Goal: Information Seeking & Learning: Learn about a topic

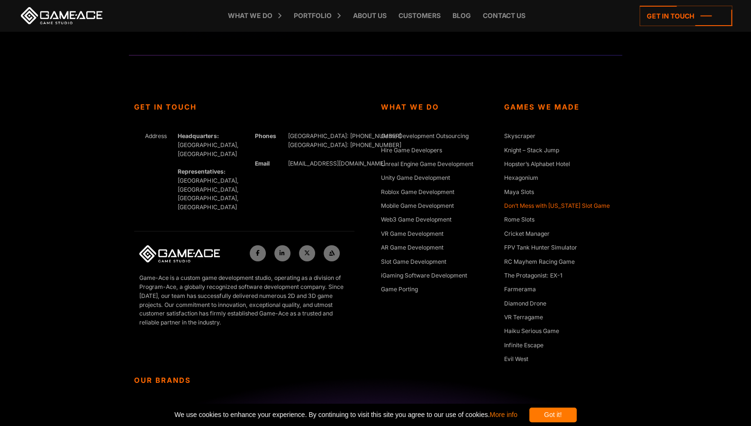
click at [581, 206] on link "Don’t Mess with [US_STATE] Slot Game" at bounding box center [557, 205] width 106 height 9
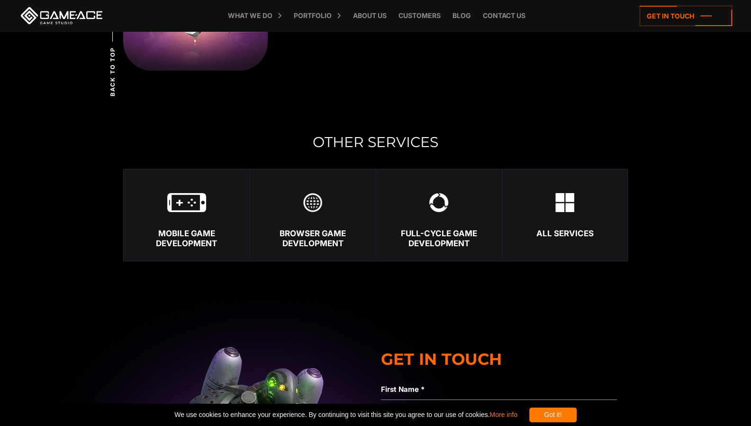
scroll to position [2187, 0]
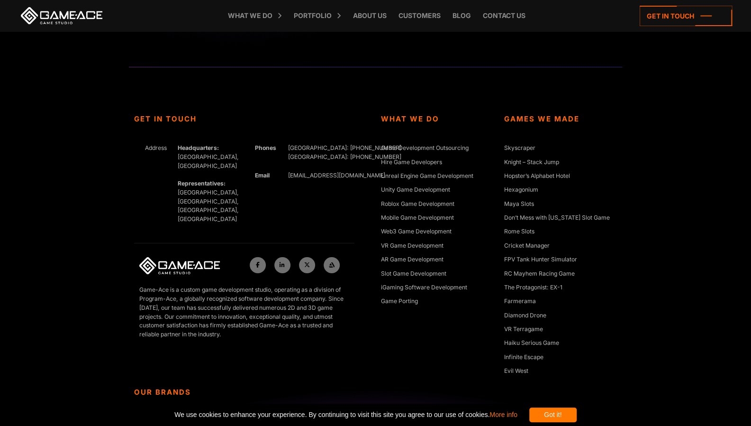
scroll to position [2151, 0]
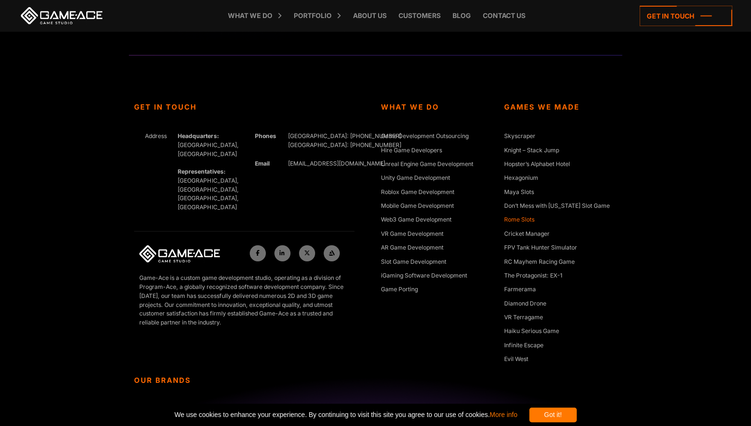
click at [524, 217] on link "Rome Slots" at bounding box center [519, 219] width 30 height 9
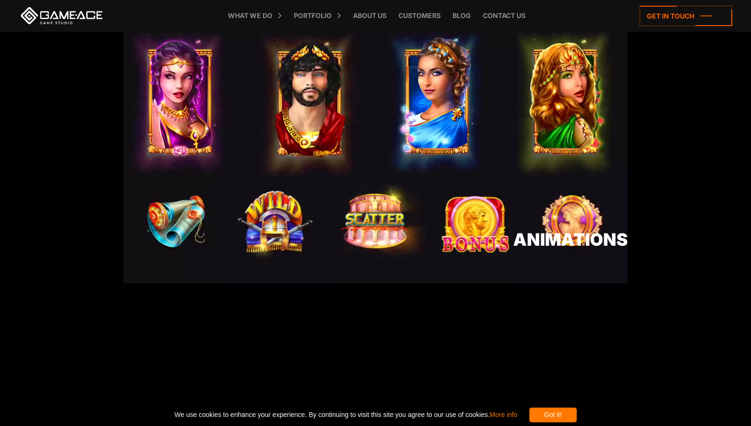
scroll to position [900, 0]
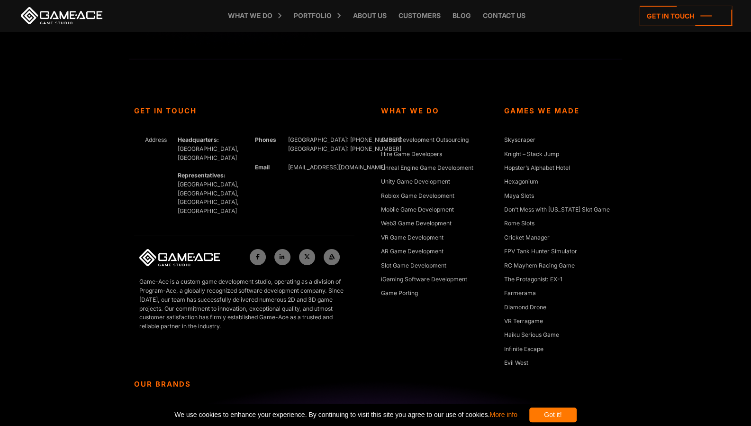
scroll to position [2151, 0]
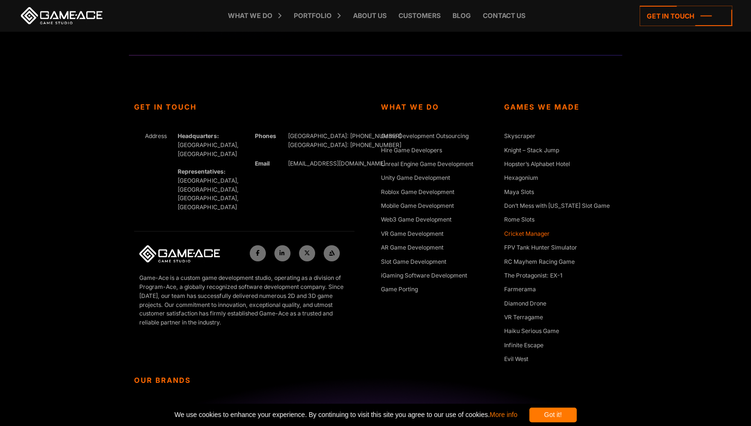
click at [539, 235] on link "Cricket Manager" at bounding box center [526, 233] width 45 height 9
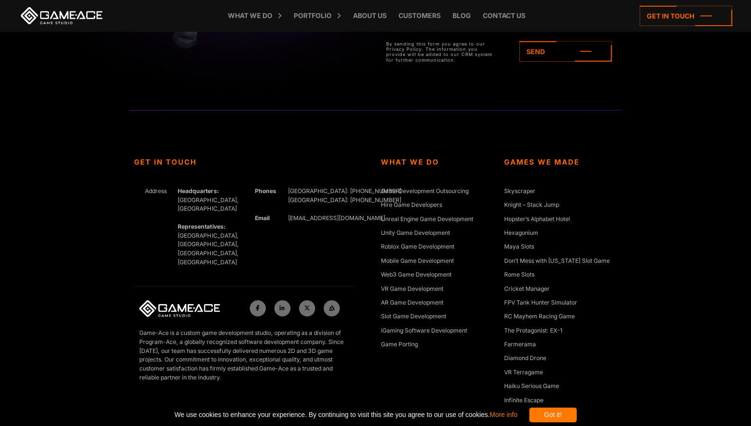
scroll to position [4034, 0]
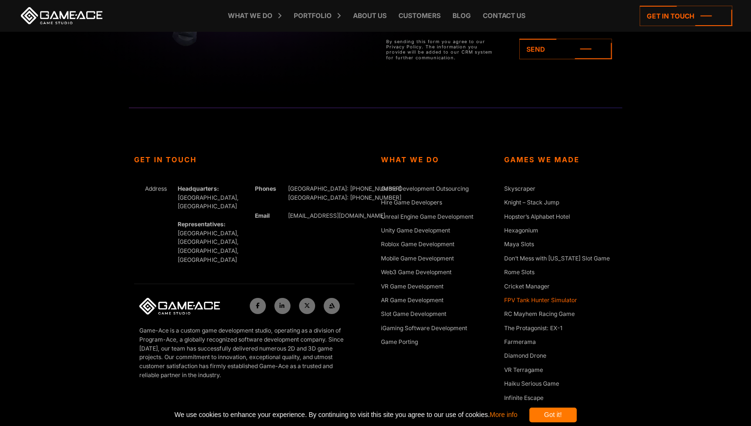
click at [536, 299] on link "FPV Tank Hunter Simulator" at bounding box center [540, 300] width 73 height 9
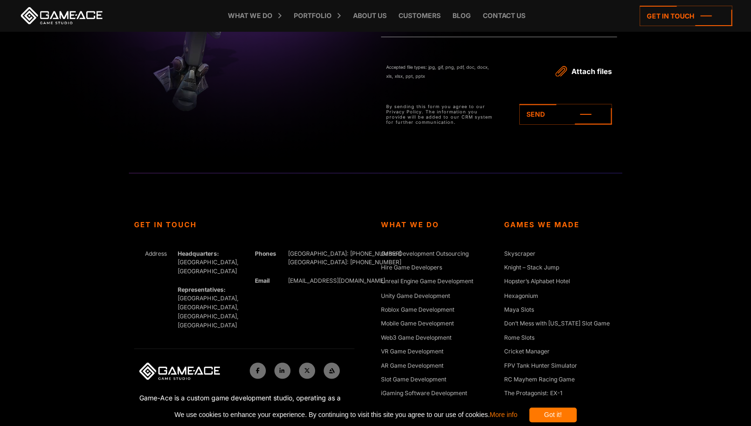
scroll to position [3179, 0]
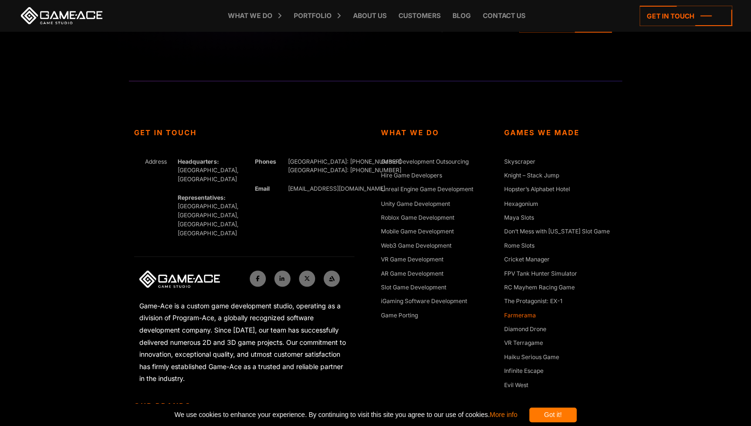
click at [530, 312] on link "Farmerama" at bounding box center [520, 314] width 32 height 9
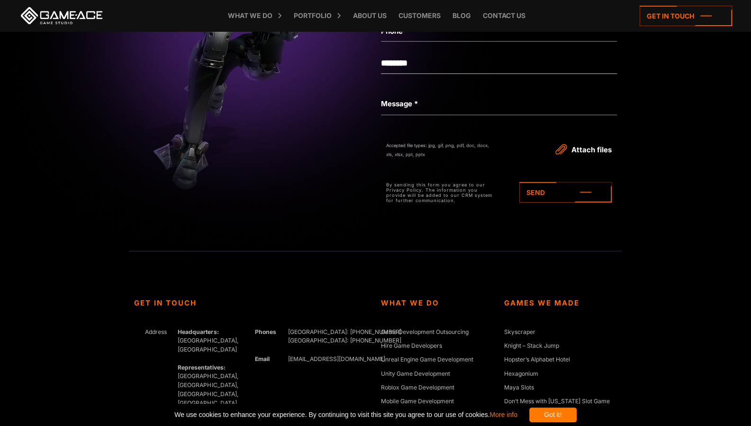
scroll to position [4100, 0]
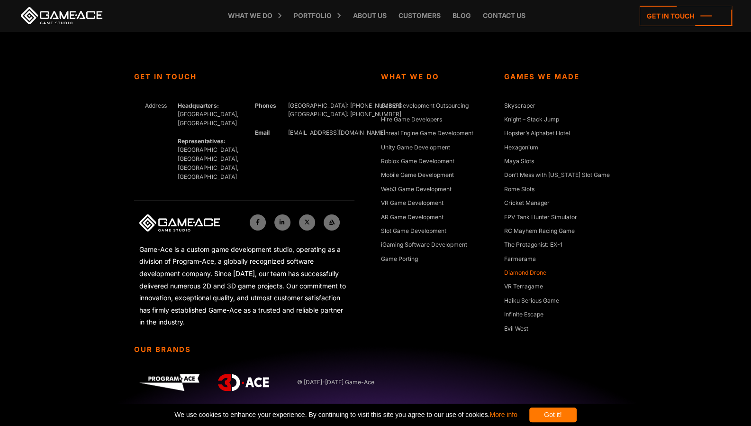
click at [542, 273] on link "Diamond Drone" at bounding box center [525, 272] width 42 height 9
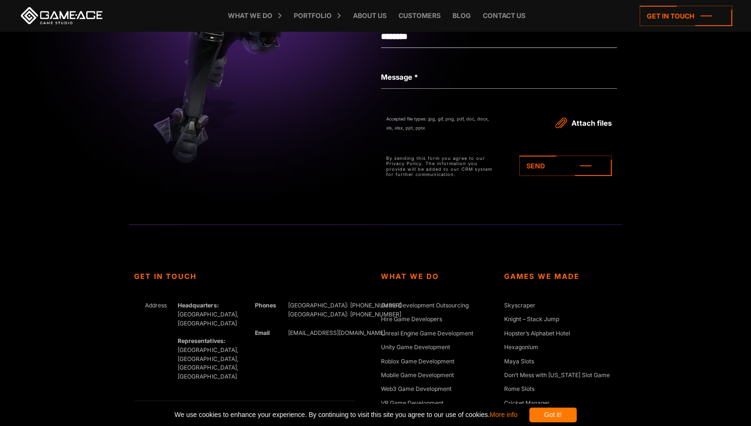
scroll to position [2549, 0]
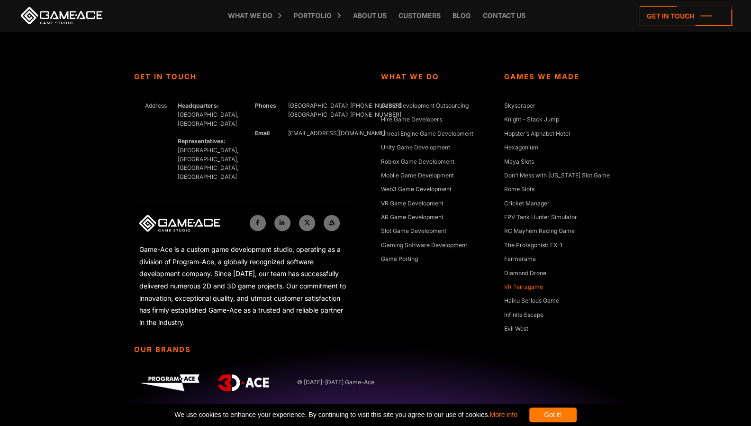
click at [539, 289] on link "VR Terragame" at bounding box center [523, 286] width 39 height 9
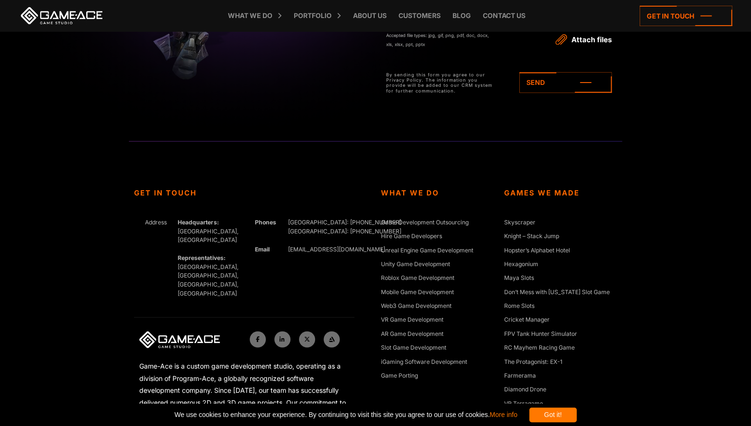
scroll to position [3282, 0]
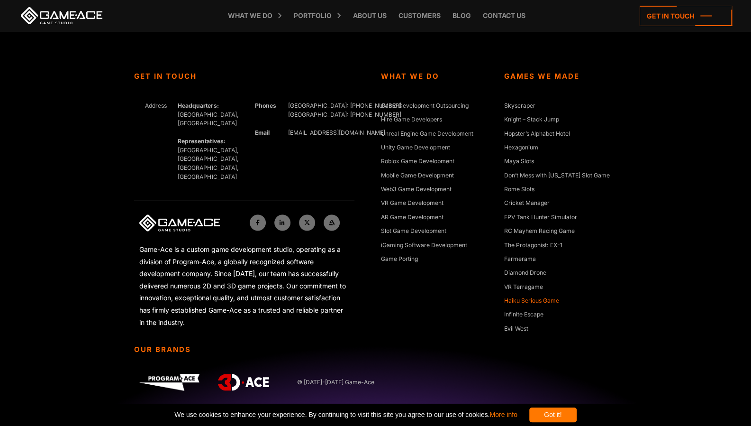
click at [539, 302] on link "Haiku Serious Game" at bounding box center [531, 300] width 55 height 9
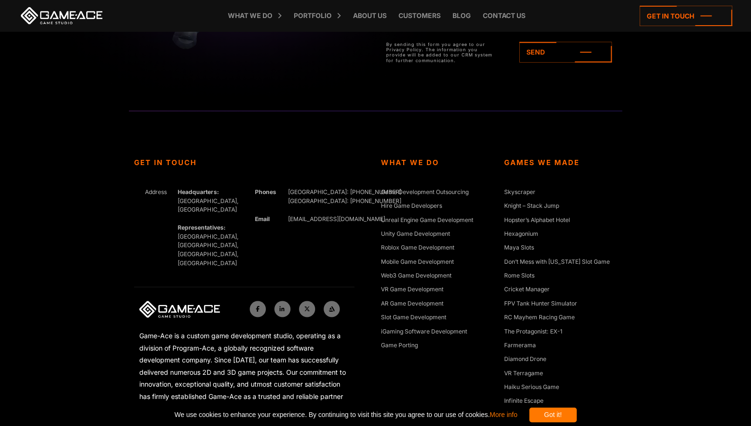
scroll to position [3284, 0]
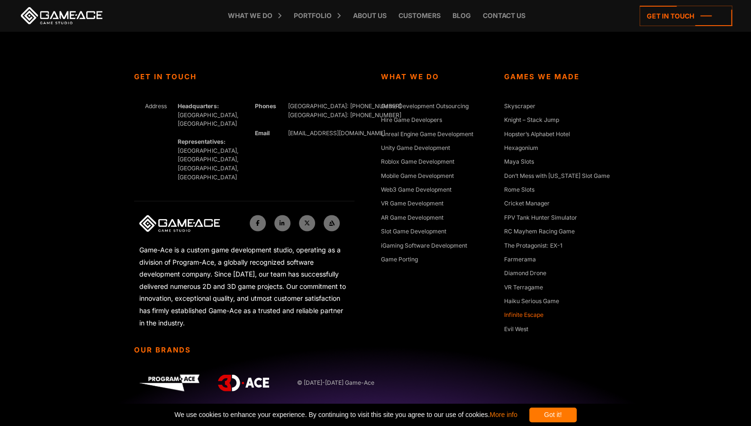
click at [537, 314] on link "Infinite Escape" at bounding box center [523, 314] width 39 height 9
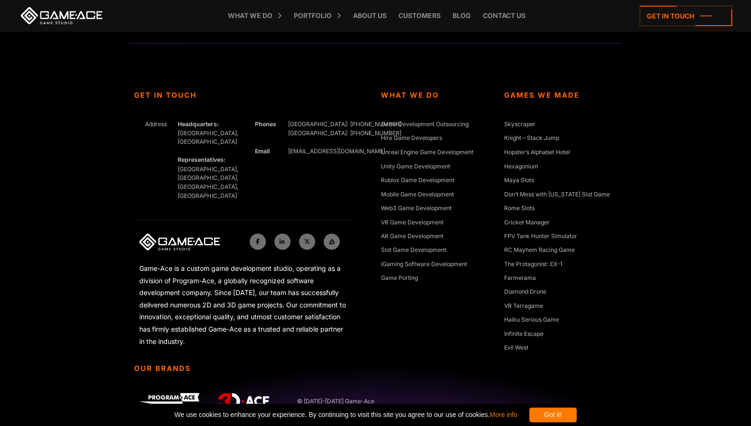
scroll to position [3229, 0]
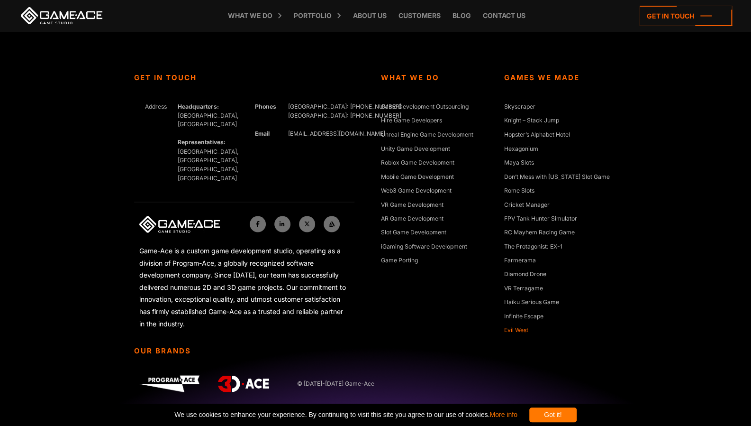
click at [525, 329] on link "Evil West" at bounding box center [516, 329] width 24 height 9
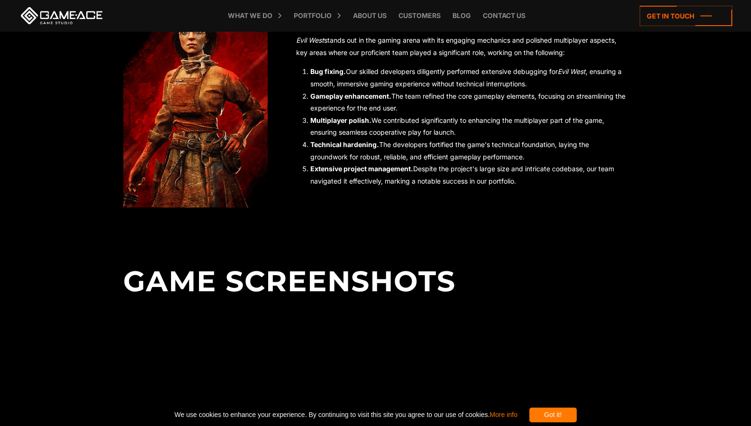
scroll to position [747, 0]
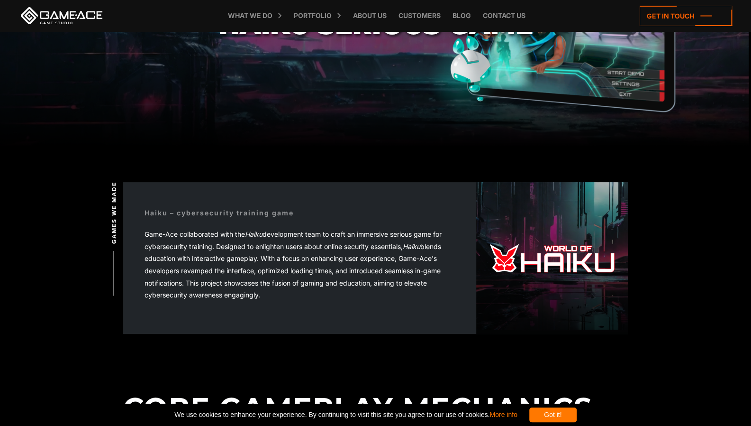
scroll to position [128, 0]
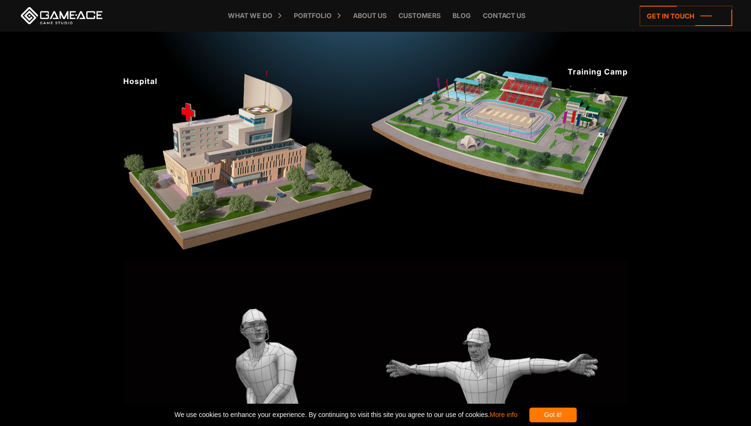
scroll to position [1141, 0]
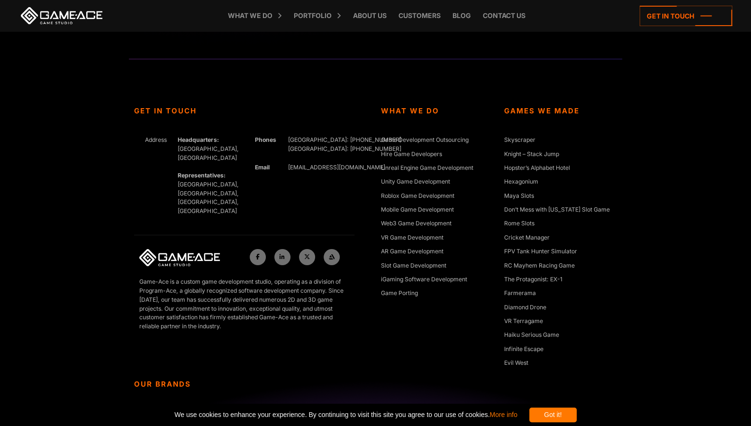
scroll to position [2151, 0]
